Goal: Find specific page/section: Find specific page/section

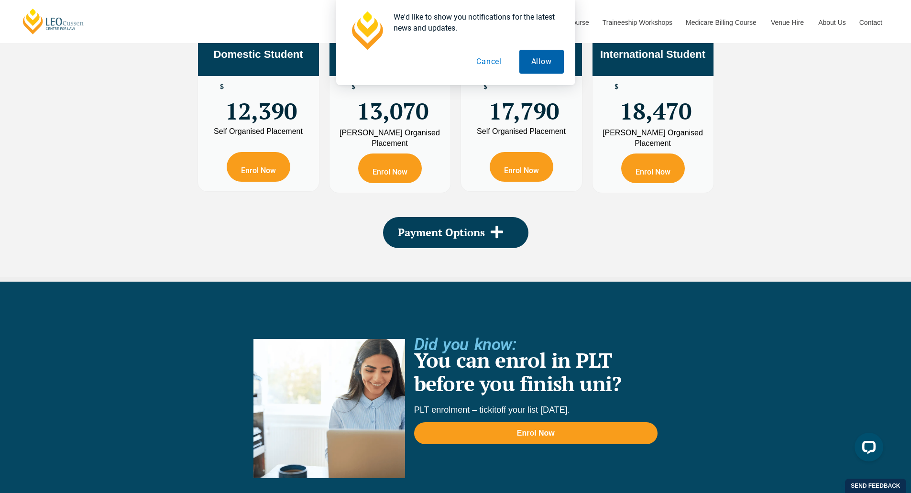
click at [533, 63] on button "Allow" at bounding box center [541, 62] width 44 height 24
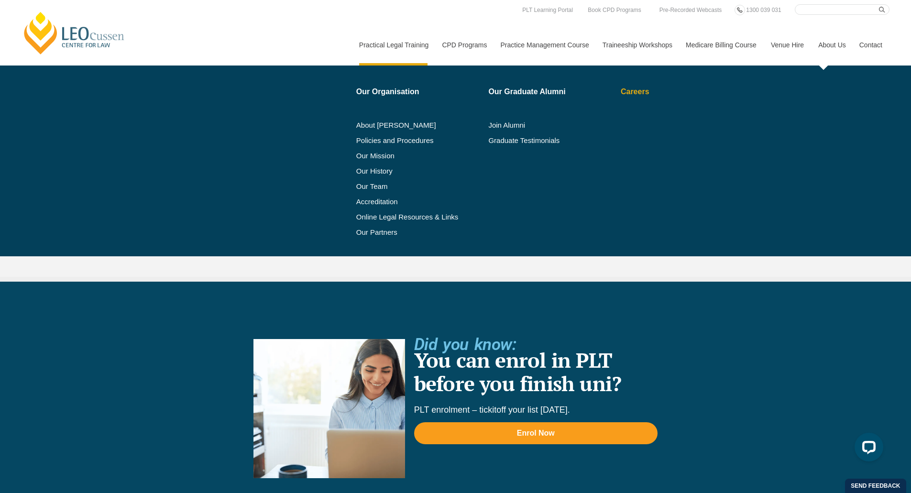
click at [633, 88] on link "Careers" at bounding box center [675, 92] width 109 height 8
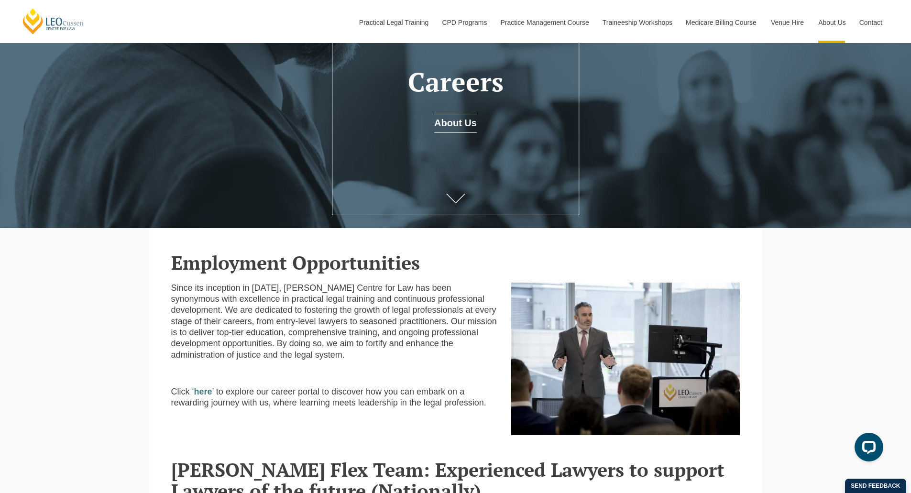
scroll to position [273, 0]
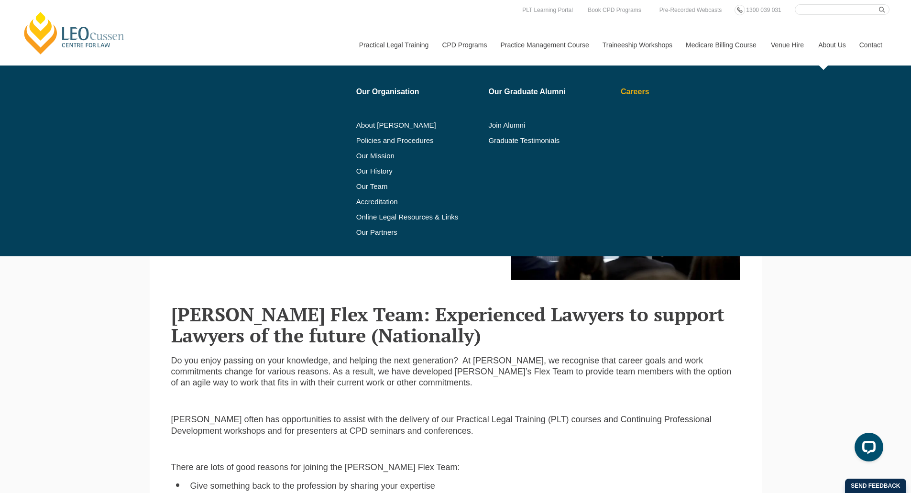
click at [637, 92] on link "Careers" at bounding box center [675, 92] width 109 height 8
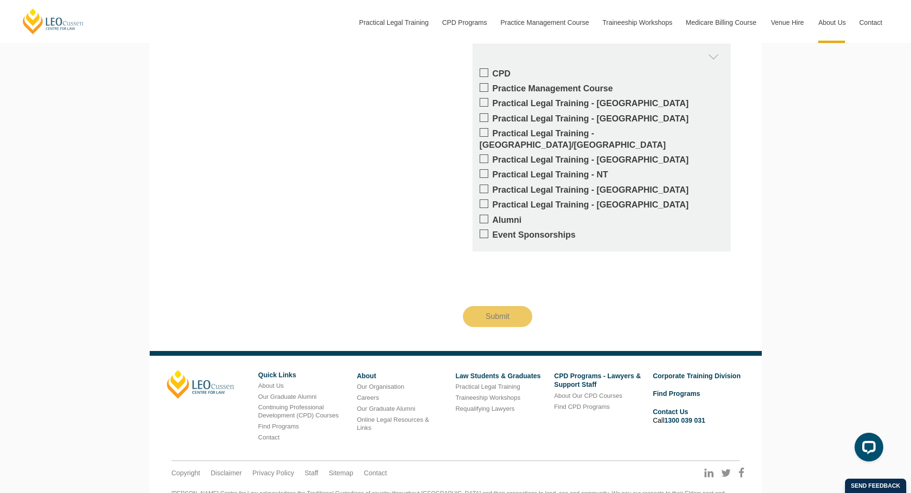
scroll to position [1516, 0]
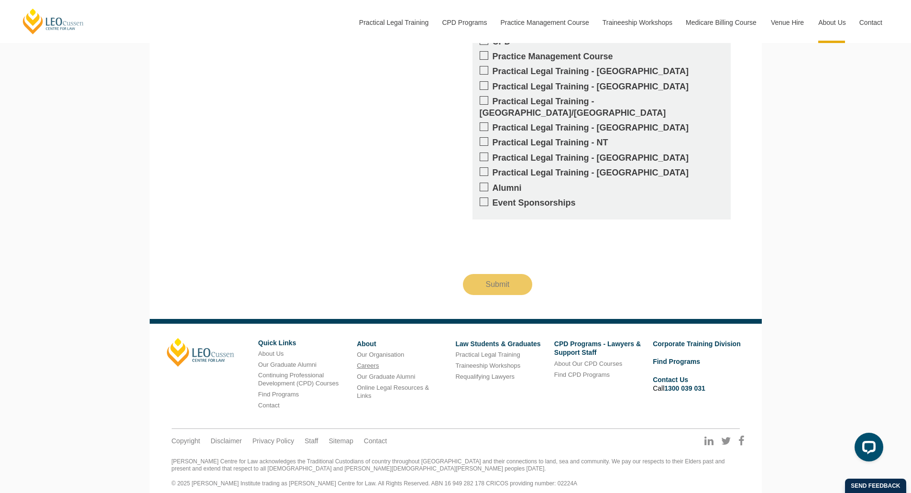
click at [366, 362] on link "Careers" at bounding box center [368, 365] width 22 height 7
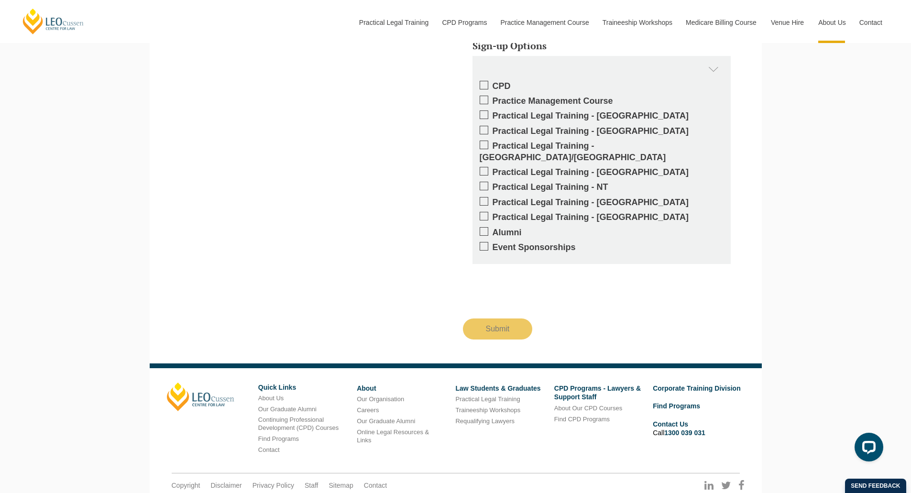
scroll to position [1516, 0]
